Goal: Navigation & Orientation: Find specific page/section

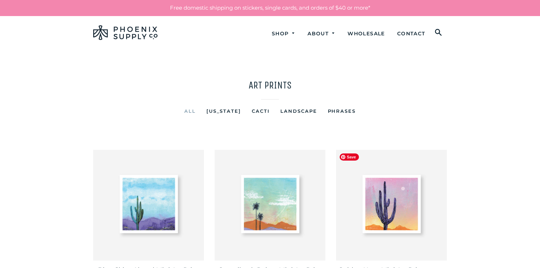
scroll to position [184, 0]
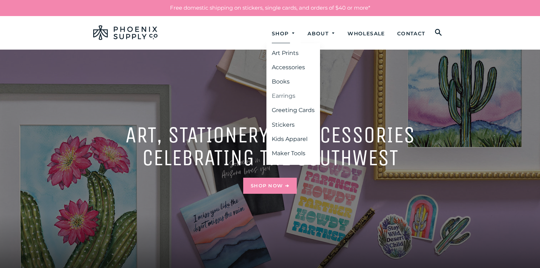
click at [278, 93] on link "Earrings" at bounding box center [294, 96] width 54 height 13
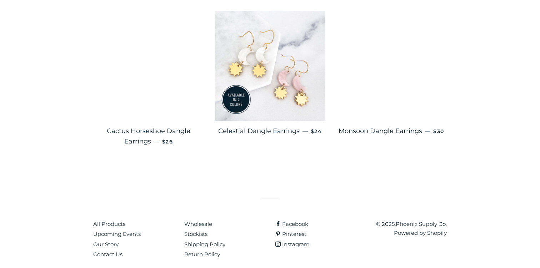
scroll to position [1200, 0]
